Goal: Communication & Community: Share content

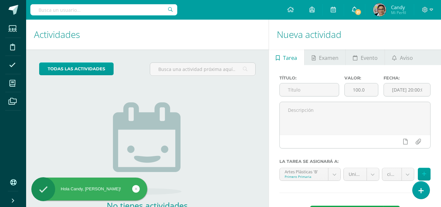
click at [358, 12] on span "21" at bounding box center [357, 11] width 7 height 7
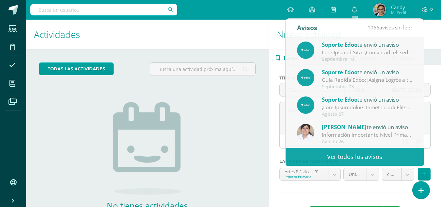
click at [208, 115] on div "No tienes actividades Échale un vistazo a los demás períodos o sal y disfruta d…" at bounding box center [147, 155] width 131 height 149
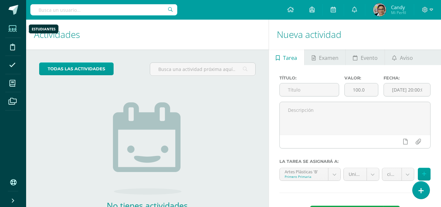
click at [12, 29] on icon at bounding box center [12, 28] width 8 height 7
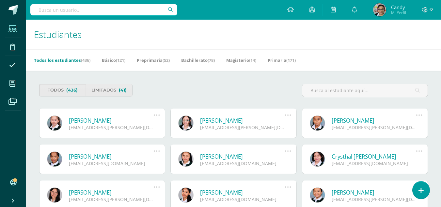
click at [63, 60] on link "Todos los estudiantes (436)" at bounding box center [62, 60] width 56 height 10
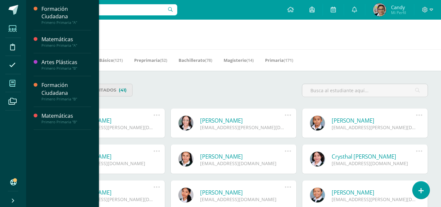
click at [12, 83] on icon at bounding box center [12, 83] width 6 height 7
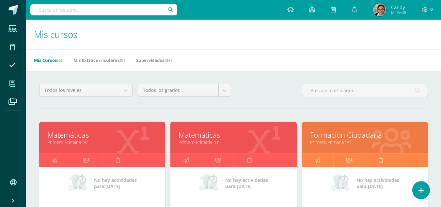
click at [13, 83] on icon at bounding box center [12, 83] width 6 height 7
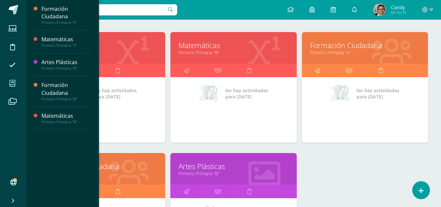
scroll to position [131, 0]
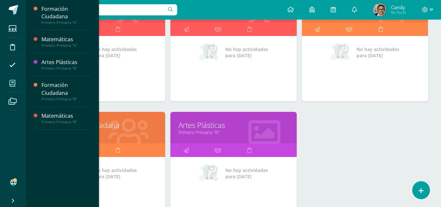
click at [357, 140] on div "Matemáticas Primero Primaria "A" No hay actividades para hoy Matemáticas Primer…" at bounding box center [234, 111] width 394 height 241
drag, startPoint x: 340, startPoint y: 152, endPoint x: 330, endPoint y: 140, distance: 16.0
click at [340, 151] on div "Matemáticas Primero Primaria "A" No hay actividades para hoy Matemáticas Primer…" at bounding box center [234, 111] width 394 height 241
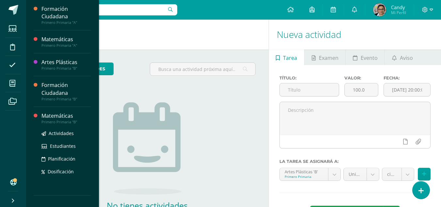
click at [49, 117] on div "Matemáticas" at bounding box center [66, 116] width 50 height 8
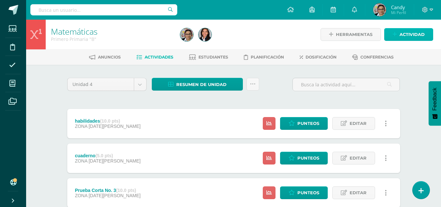
click at [414, 36] on span "Actividad" at bounding box center [411, 34] width 25 height 12
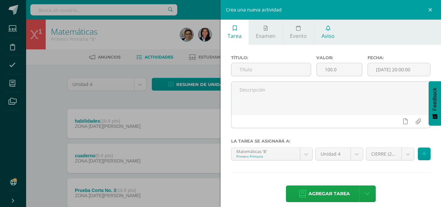
click at [328, 34] on span "Aviso" at bounding box center [327, 35] width 13 height 7
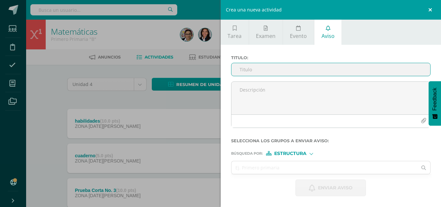
click at [429, 9] on link at bounding box center [431, 10] width 20 height 20
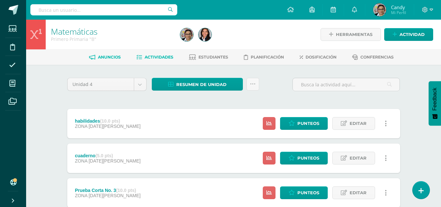
click at [108, 56] on span "Anuncios" at bounding box center [109, 57] width 23 height 5
click at [413, 37] on span "Actividad" at bounding box center [411, 34] width 25 height 12
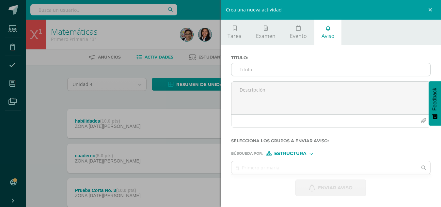
click at [303, 66] on input "Titulo :" at bounding box center [330, 69] width 199 height 13
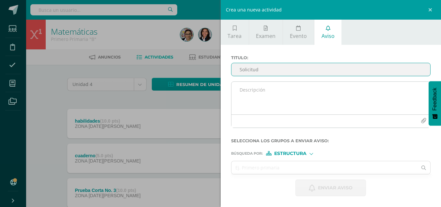
type input "Solicitud"
click at [314, 96] on textarea at bounding box center [330, 98] width 199 height 33
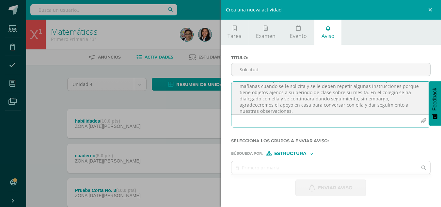
scroll to position [35, 0]
drag, startPoint x: 296, startPoint y: 105, endPoint x: 254, endPoint y: 106, distance: 42.4
click at [254, 106] on textarea "Buen día estimados padres de familia. Comparto que esta semana hemos tenido un …" at bounding box center [330, 98] width 199 height 33
click at [257, 107] on textarea "Buen día estimados padres de familia. Comparto que esta semana hemos tenido un …" at bounding box center [330, 98] width 199 height 33
click at [258, 106] on textarea "Buen día estimados padres de familia. Comparto que esta semana hemos tenido un …" at bounding box center [330, 98] width 199 height 33
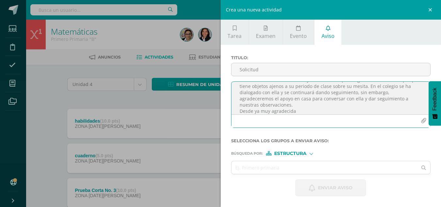
drag, startPoint x: 254, startPoint y: 105, endPoint x: 242, endPoint y: 106, distance: 12.1
click at [242, 106] on textarea "Buen día estimados padres de familia. Comparto que esta semana hemos tenido un …" at bounding box center [330, 98] width 199 height 33
click at [293, 112] on textarea "Buen día estimados padres de familia. Comparto que esta semana hemos tenido un …" at bounding box center [330, 98] width 199 height 33
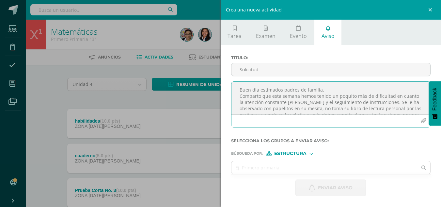
click at [399, 111] on textarea "Buen día estimados padres de familia. Comparto que esta semana hemos tenido un …" at bounding box center [330, 98] width 199 height 33
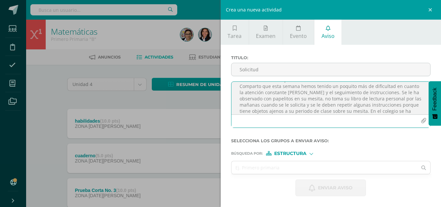
click at [396, 104] on textarea "Buen día estimados padres de familia. Comparto que esta semana hemos tenido un …" at bounding box center [330, 98] width 199 height 33
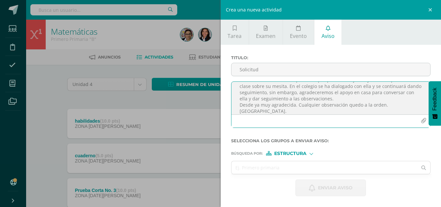
type textarea "Buen día estimados padres de familia. Comparto que esta semana hemos tenido un …"
click at [312, 153] on div at bounding box center [311, 153] width 4 height 4
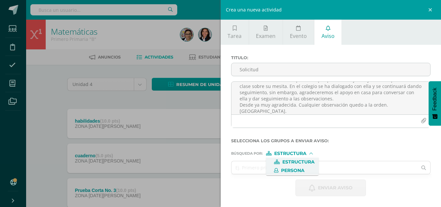
click at [292, 168] on span "Persona" at bounding box center [292, 170] width 23 height 4
click at [283, 168] on input "text" at bounding box center [324, 167] width 186 height 13
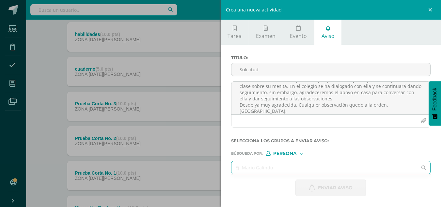
scroll to position [98, 0]
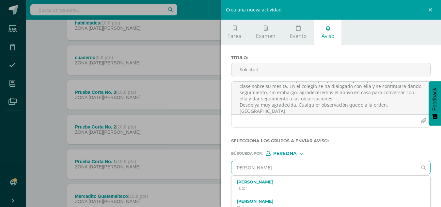
type input "[PERSON_NAME]"
click at [298, 188] on p "Primero Primaria 20240024" at bounding box center [327, 188] width 180 height 6
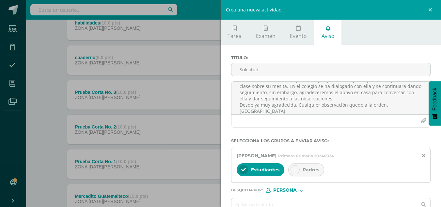
click at [296, 170] on icon at bounding box center [295, 169] width 5 height 5
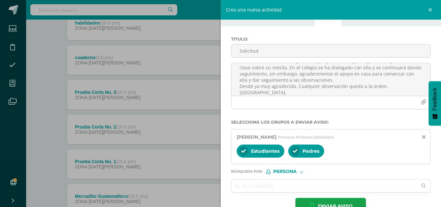
scroll to position [37, 0]
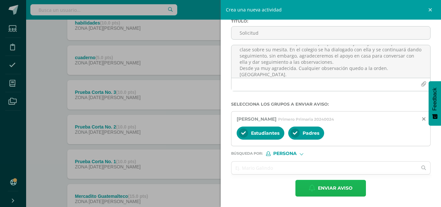
click at [342, 188] on span "Enviar aviso" at bounding box center [335, 188] width 35 height 16
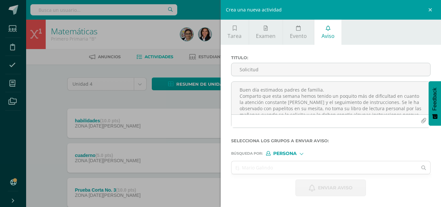
scroll to position [0, 0]
click at [193, 11] on div "Crea una nueva actividad Tarea Examen Evento Aviso Título: Valor: 100.0 Fecha: …" at bounding box center [220, 103] width 441 height 207
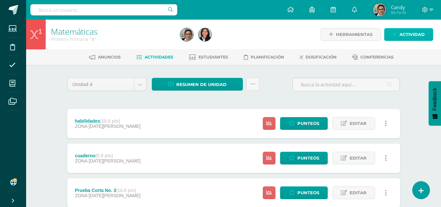
click at [401, 33] on span "Actividad" at bounding box center [411, 34] width 25 height 12
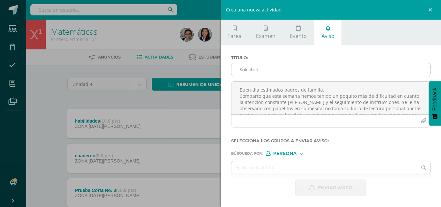
click at [273, 67] on input "Solicitud" at bounding box center [330, 69] width 199 height 13
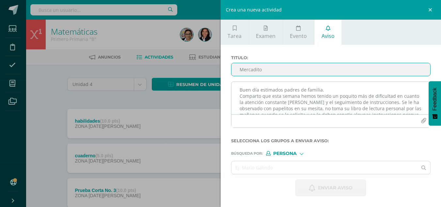
type input "Mercadito"
click at [306, 90] on textarea "Buen día estimados padres de familia. Comparto que esta semana hemos tenido un …" at bounding box center [330, 98] width 199 height 33
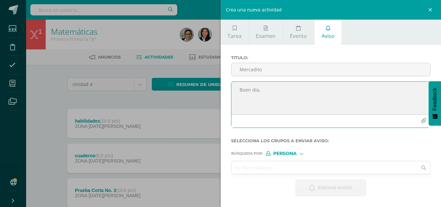
type textarea "Buen día,"
drag, startPoint x: 272, startPoint y: 90, endPoint x: 220, endPoint y: 85, distance: 51.9
click at [221, 85] on div "Titulo : Mercadito Buen día, Selecciona los grupos a enviar aviso : Búsqueda po…" at bounding box center [331, 126] width 221 height 162
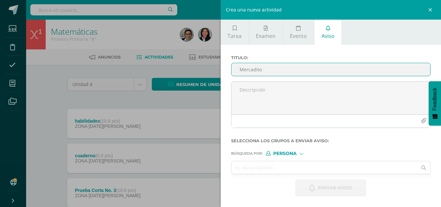
drag, startPoint x: 275, startPoint y: 69, endPoint x: 227, endPoint y: 64, distance: 48.8
click at [227, 64] on div "Titulo : Mercadito Selecciona los grupos a enviar aviso : Búsqueda por : Person…" at bounding box center [331, 126] width 221 height 162
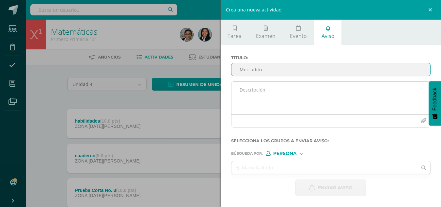
click at [274, 88] on textarea at bounding box center [330, 98] width 199 height 33
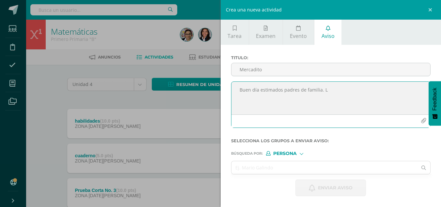
click at [327, 91] on textarea "Buen día estimados padres de familia. L" at bounding box center [330, 98] width 199 height 33
type textarea "Buen día estimados padres de familia. L"
